Goal: Information Seeking & Learning: Learn about a topic

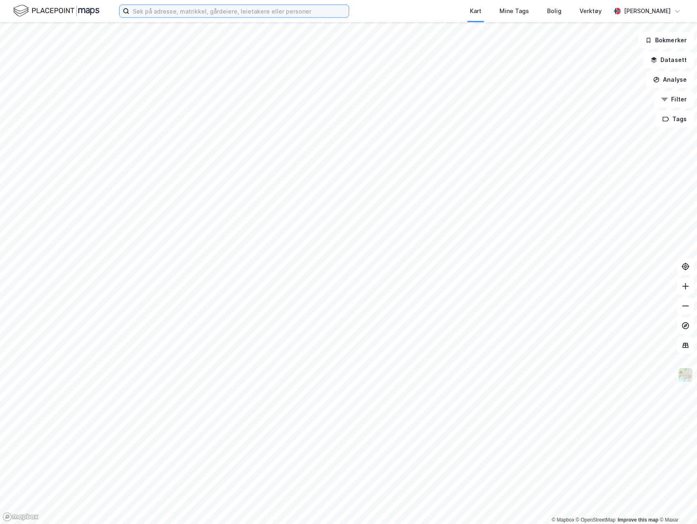
click at [288, 9] on input at bounding box center [238, 11] width 219 height 12
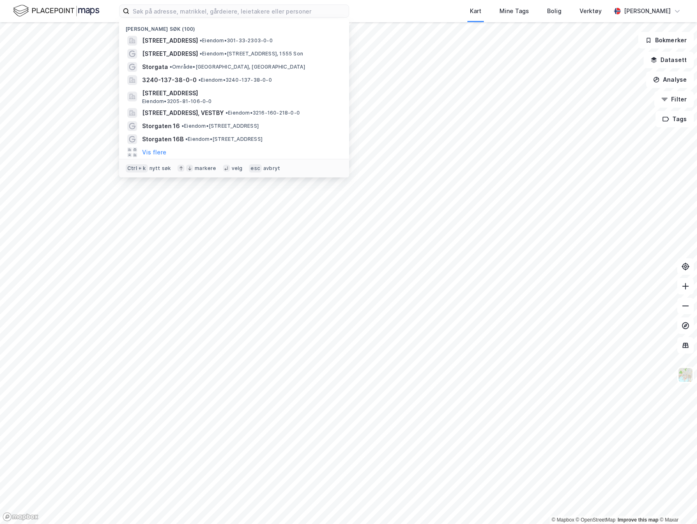
click at [226, 58] on div "[STREET_ADDRESS] • Eiendom • [STREET_ADDRESS]" at bounding box center [241, 54] width 199 height 10
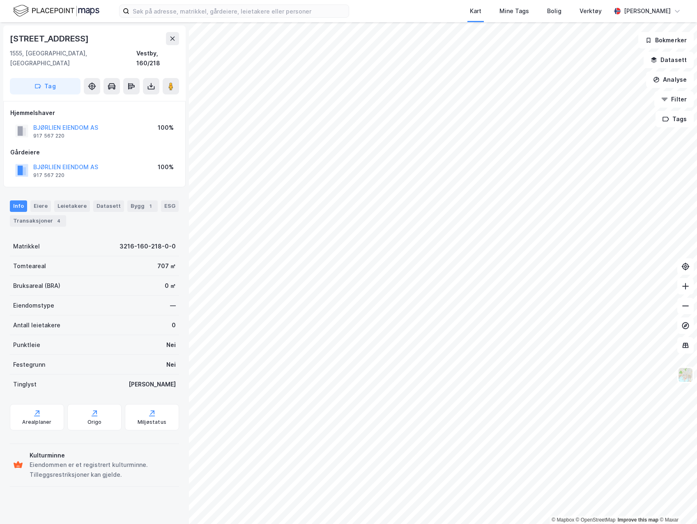
click at [44, 419] on div "Arealplaner" at bounding box center [36, 422] width 29 height 7
